Goal: Task Accomplishment & Management: Complete application form

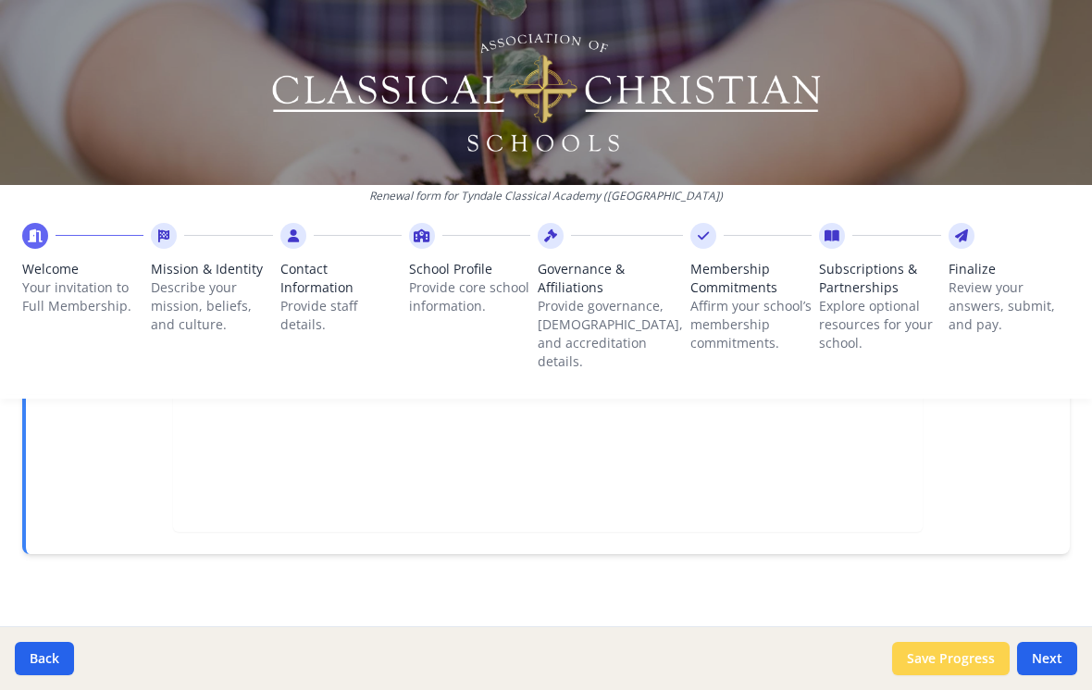
scroll to position [680, 0]
click at [1031, 667] on button "Next" at bounding box center [1047, 658] width 60 height 33
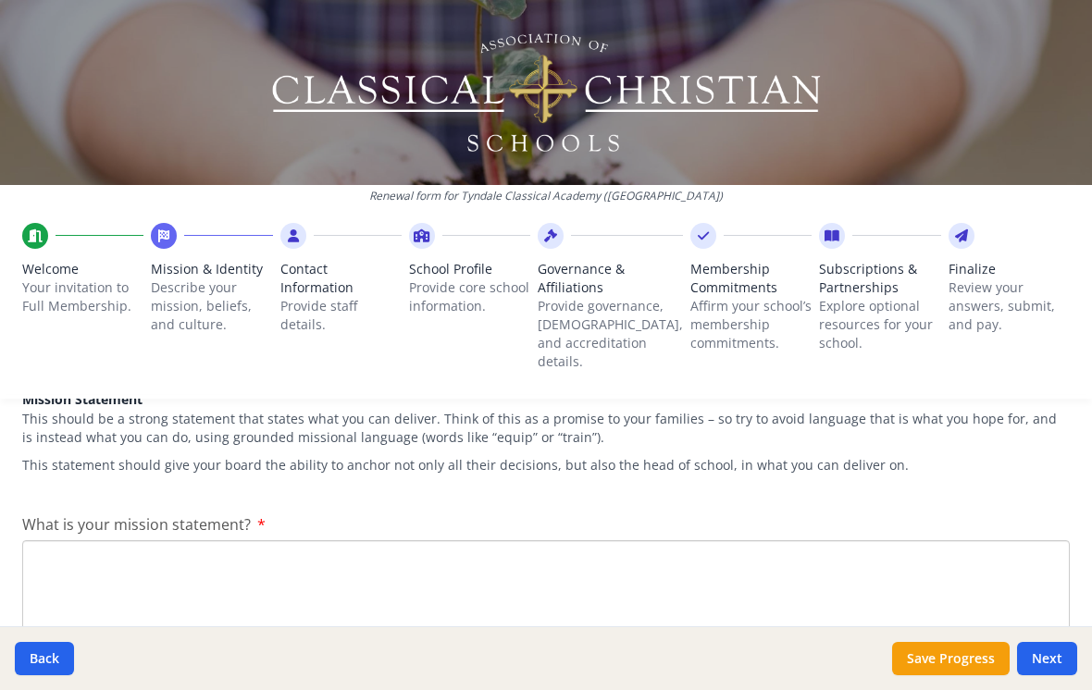
scroll to position [308, 0]
paste textarea "Our mission is to provide a classical education that joyfully disciples student…"
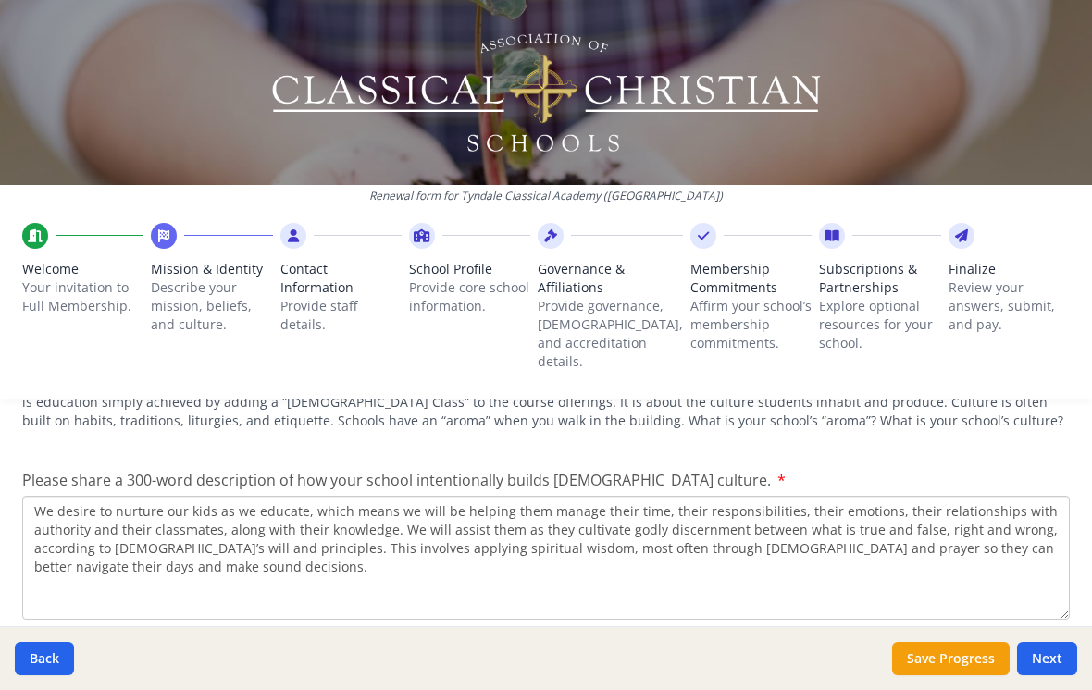
scroll to position [2392, 0]
type textarea "Our mission is to provide a classical education that joyfully disciples student…"
click at [159, 528] on textarea "We desire to nurture our kids as we educate, which means we will be helping the…" at bounding box center [545, 560] width 1047 height 124
click at [574, 566] on textarea "We desire to nurture our kids as we educate, which means we will be helping the…" at bounding box center [545, 560] width 1047 height 124
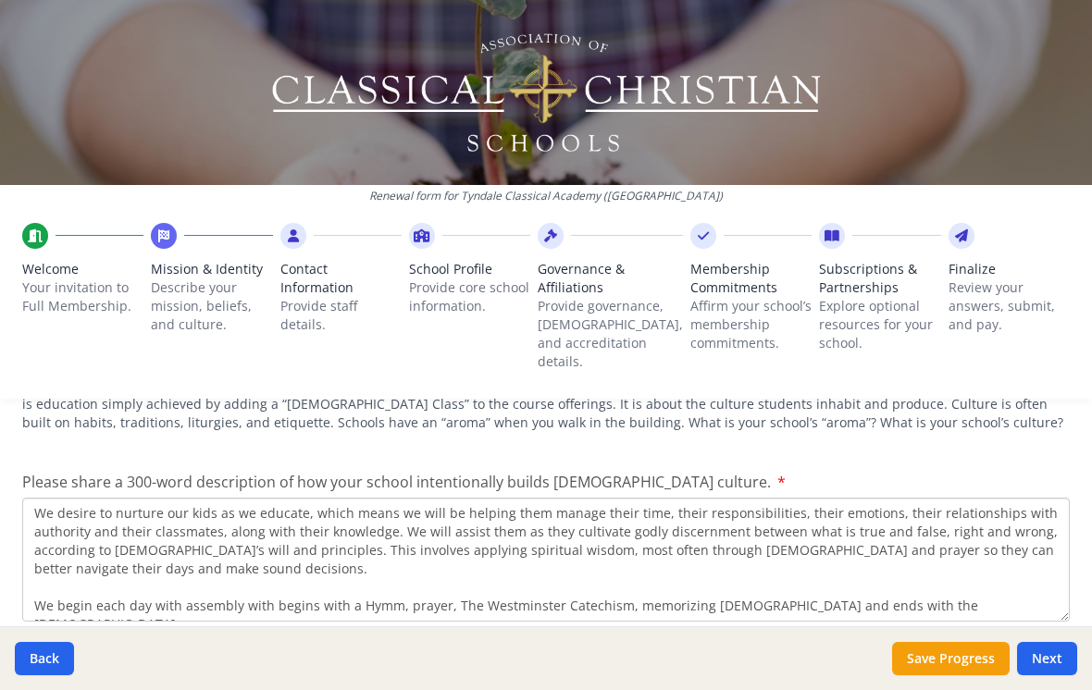
click at [364, 559] on textarea "We desire to nurture our kids as we educate, which means we will be helping the…" at bounding box center [545, 560] width 1047 height 124
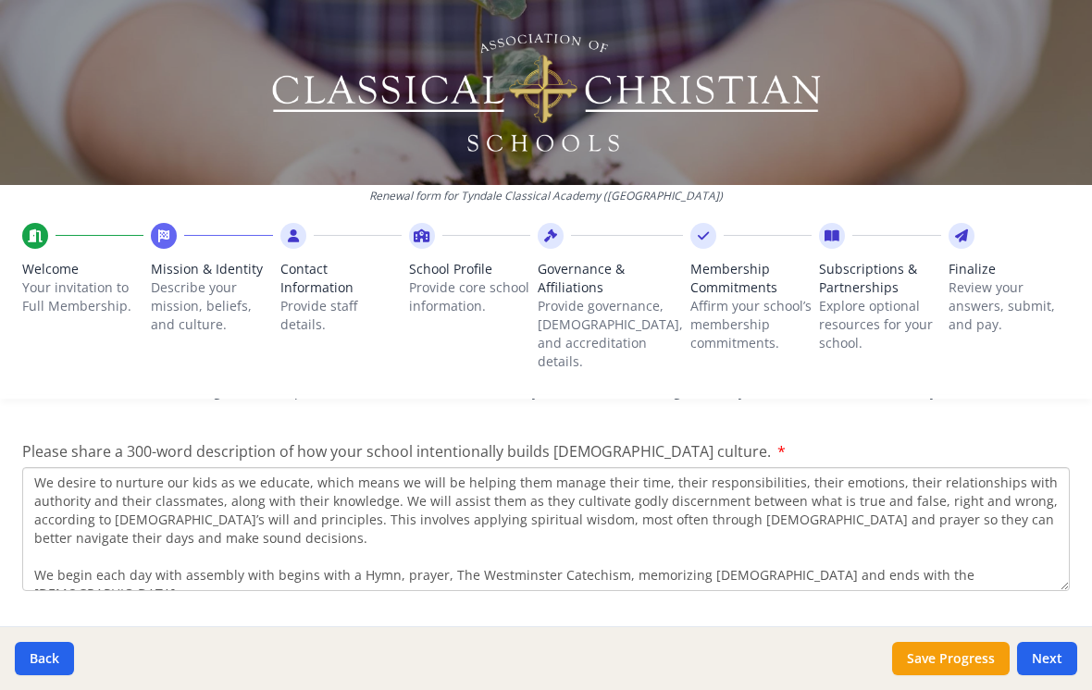
scroll to position [2415, 0]
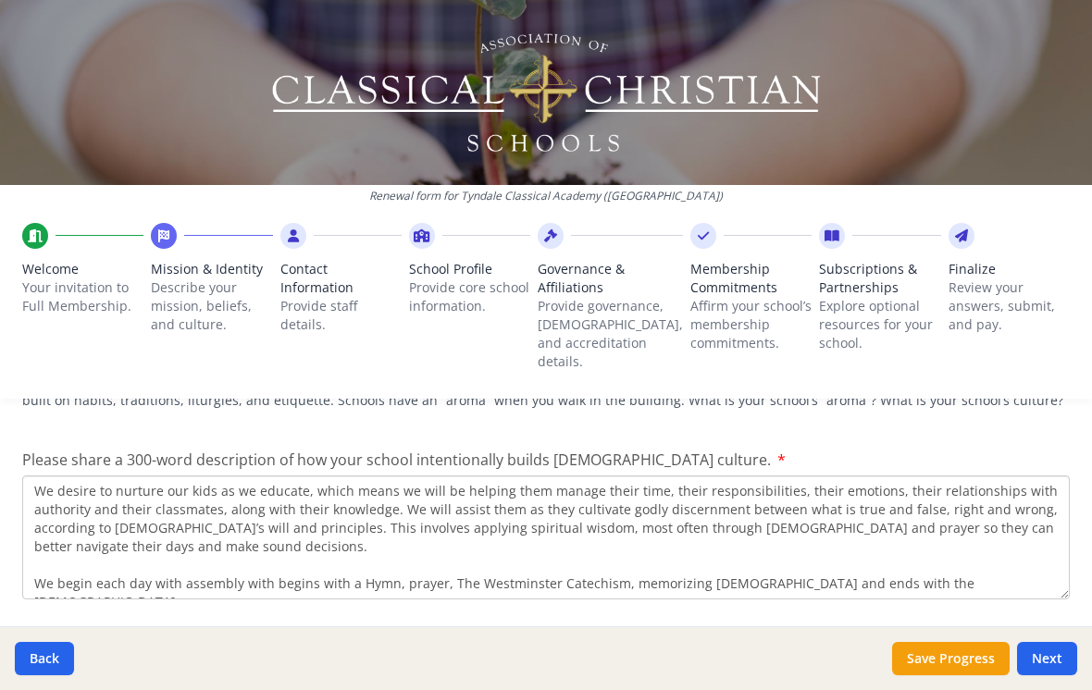
click at [623, 483] on textarea "We desire to nurture our kids as we educate, which means we will be helping the…" at bounding box center [545, 538] width 1047 height 124
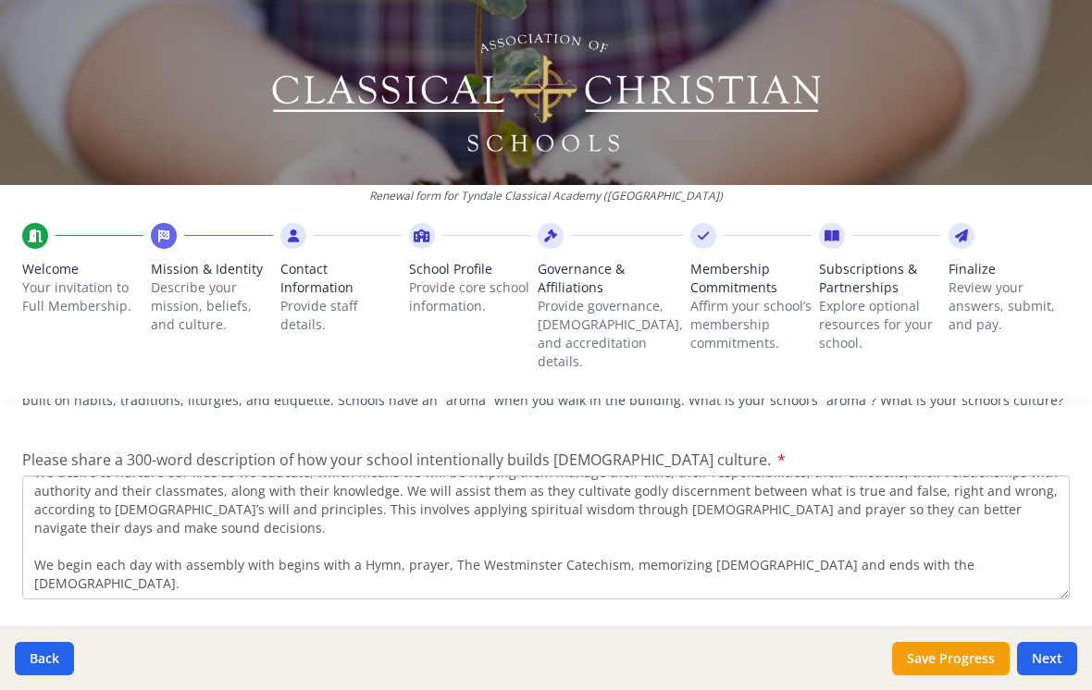
scroll to position [19, 0]
click at [920, 521] on textarea "We desire to nurture our kids as we educate, which means we will be helping the…" at bounding box center [545, 538] width 1047 height 124
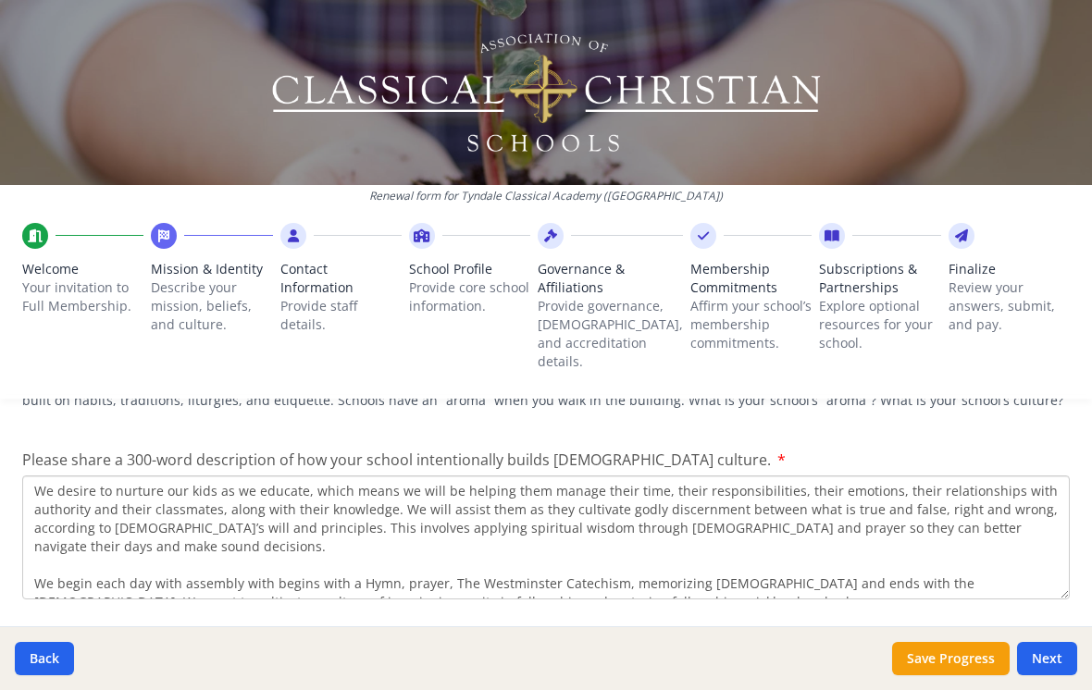
scroll to position [0, 0]
drag, startPoint x: 112, startPoint y: 522, endPoint x: 29, endPoint y: 461, distance: 103.2
click at [29, 476] on textarea "We desire to nurture our kids as we educate, which means we will be helping the…" at bounding box center [545, 538] width 1047 height 124
drag, startPoint x: 113, startPoint y: 511, endPoint x: 29, endPoint y: 445, distance: 106.8
click at [29, 476] on textarea "We desire to nurture our kids as we educate, which means we will be helping the…" at bounding box center [545, 538] width 1047 height 124
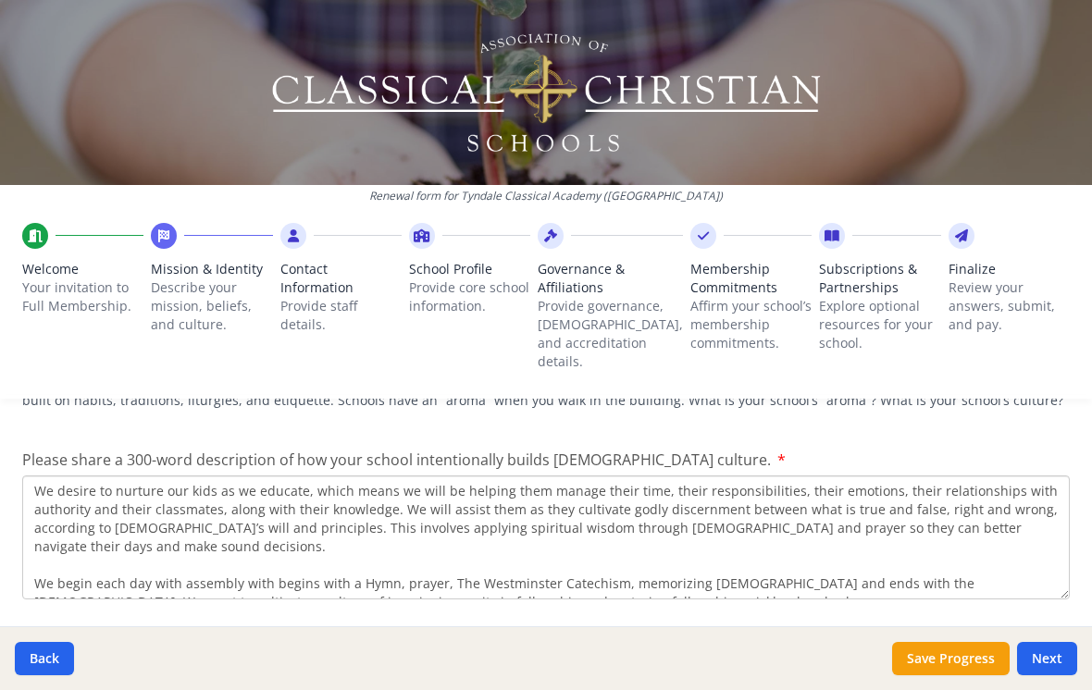
type textarea "We desire to nurture our kids as we educate, which means we will be helping the…"
drag, startPoint x: 33, startPoint y: 447, endPoint x: 249, endPoint y: 531, distance: 231.4
drag, startPoint x: 574, startPoint y: 523, endPoint x: 45, endPoint y: 424, distance: 537.4
